Goal: Transaction & Acquisition: Purchase product/service

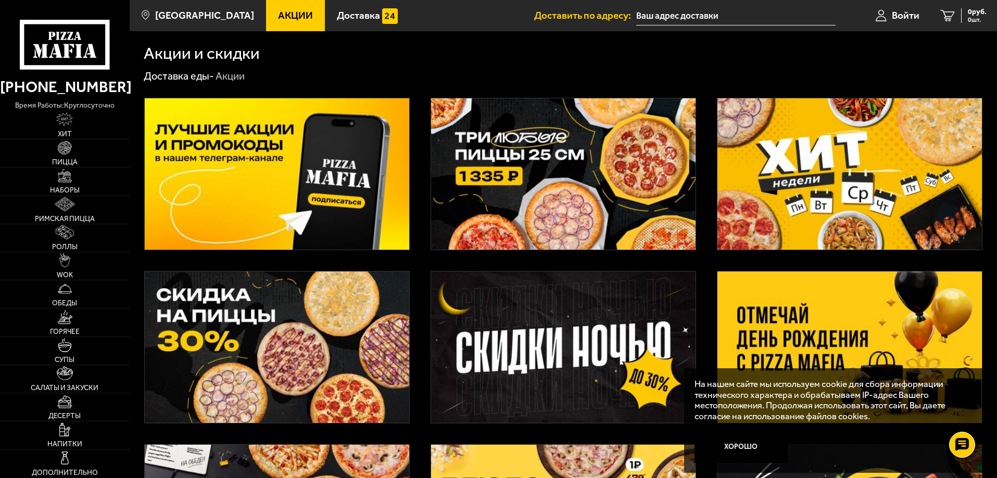
click at [890, 209] on img at bounding box center [849, 173] width 264 height 151
click at [593, 219] on img at bounding box center [563, 173] width 264 height 151
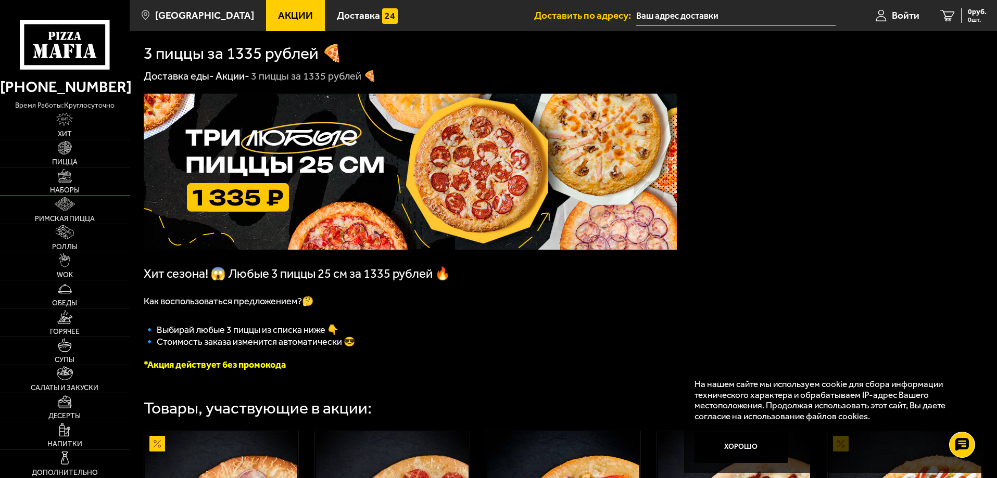
click at [63, 187] on span "Наборы" at bounding box center [65, 190] width 30 height 7
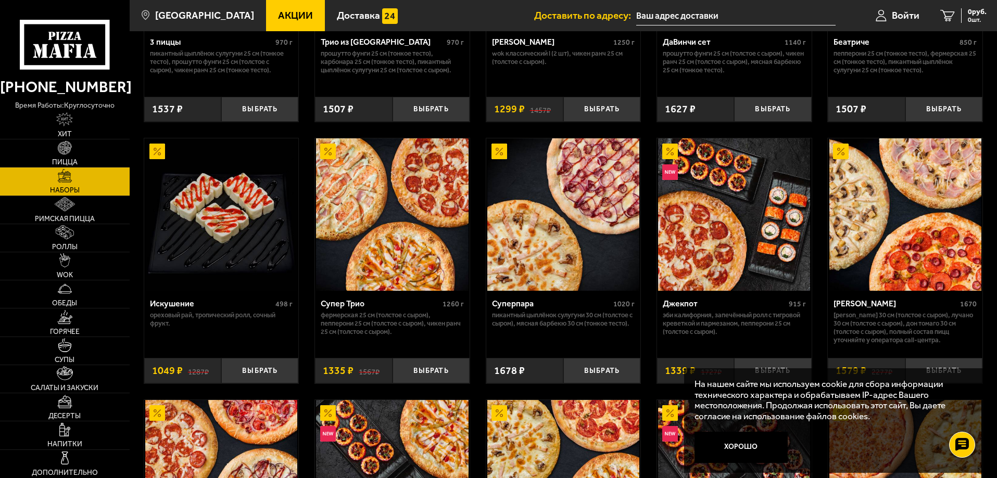
scroll to position [513, 0]
